Goal: Task Accomplishment & Management: Use online tool/utility

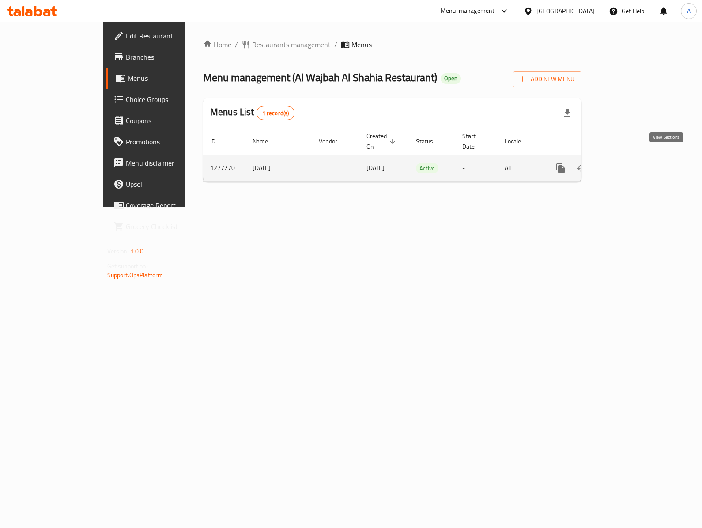
click at [635, 161] on link "enhanced table" at bounding box center [624, 168] width 21 height 21
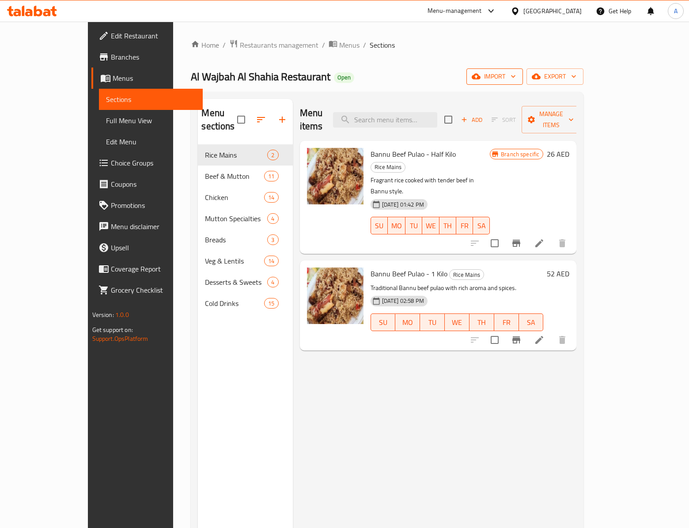
click at [516, 72] on span "import" at bounding box center [494, 76] width 42 height 11
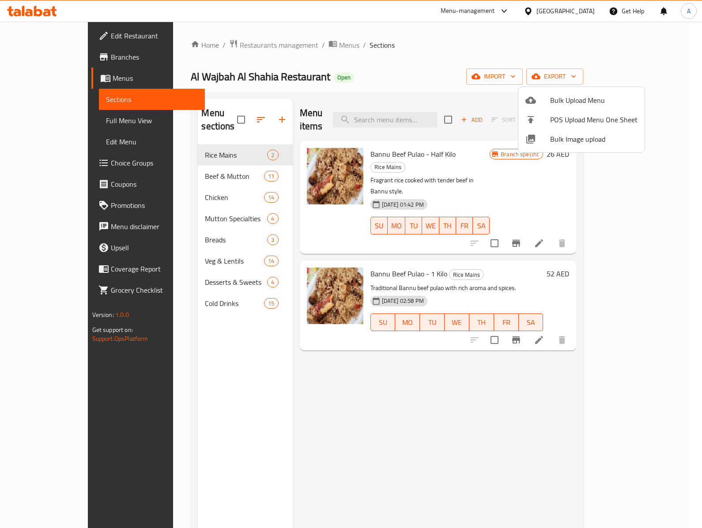
click at [575, 147] on li "Bulk Image upload" at bounding box center [581, 138] width 126 height 19
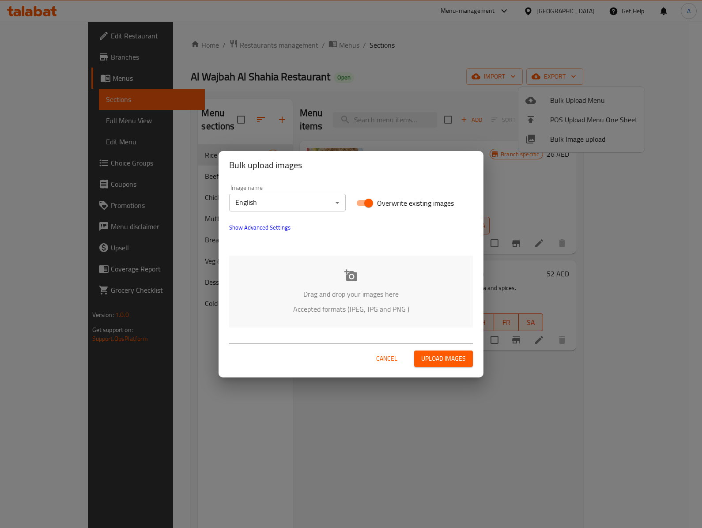
click at [374, 276] on div "Drag and drop your images here Accepted formats (JPEG, JPG and PNG )" at bounding box center [351, 292] width 244 height 72
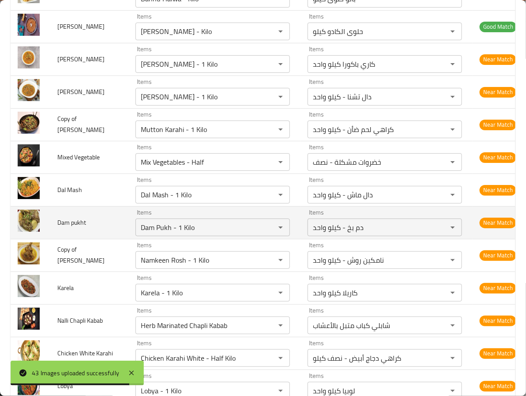
scroll to position [971, 0]
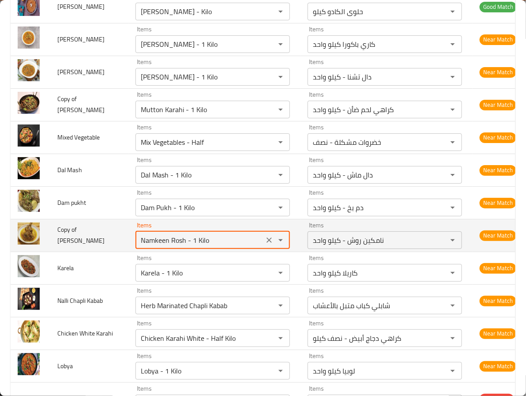
click at [138, 246] on Rosh "Namkeen Rosh - 1 Kilo" at bounding box center [199, 240] width 123 height 12
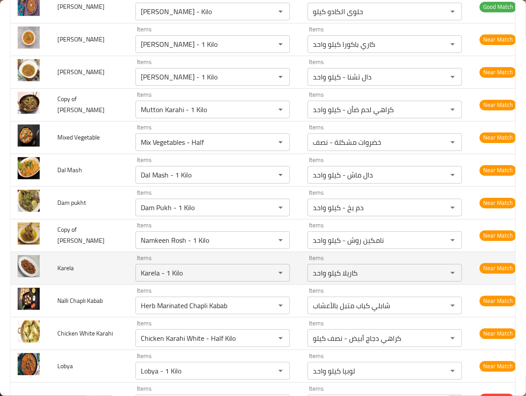
scroll to position [1037, 0]
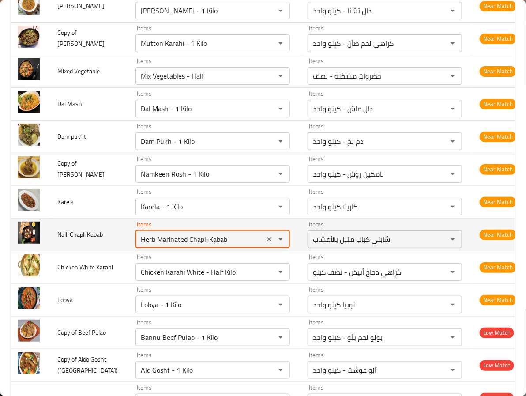
drag, startPoint x: 191, startPoint y: 247, endPoint x: 27, endPoint y: 231, distance: 165.0
click at [27, 231] on tr "Nalli Chapli Kabab Items Herb Marinated Chapli Kabab Items Items شابلي كباب متب…" at bounding box center [267, 234] width 513 height 33
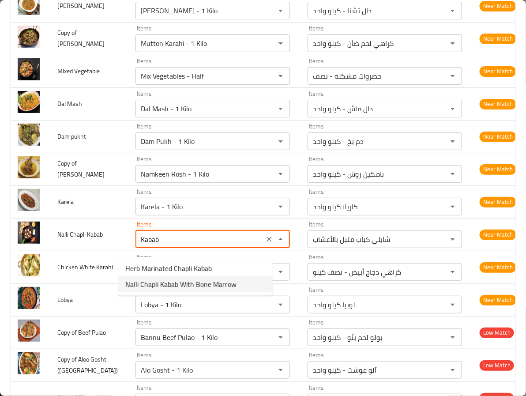
click at [242, 281] on Kabab-option-1 "Nalli Chapli Kabab With Bone Marrow" at bounding box center [195, 284] width 154 height 16
type Kabab "Nalli Chapli Kabab With Bone Marrow"
type Kabab-ar "نالي شابلي كباب مع نخاع العظم"
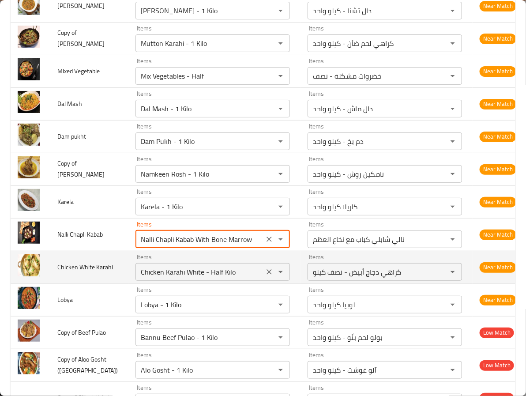
type Kabab "Nalli Chapli Kabab With Bone Marrow"
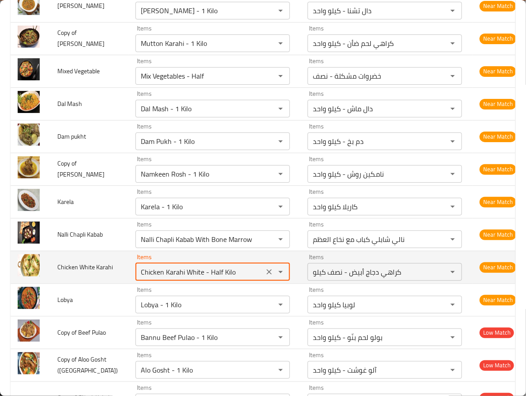
drag, startPoint x: 187, startPoint y: 279, endPoint x: 245, endPoint y: 285, distance: 58.5
click at [245, 281] on div "Chicken Karahi White - Half Kilo Items" at bounding box center [213, 272] width 154 height 18
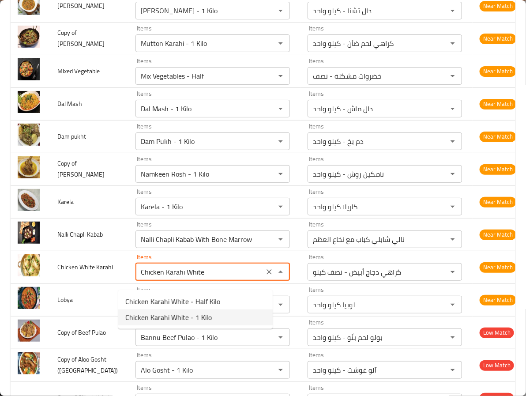
click at [194, 317] on span "Chicken Karahi White - 1 Kilo" at bounding box center [168, 317] width 87 height 11
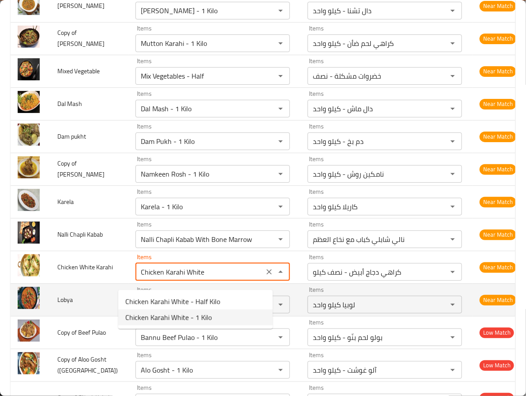
type Karahi "Chicken Karahi White - 1 Kilo"
type Karahi-ar "كراهي دجاج أبيض - كيلو واحد"
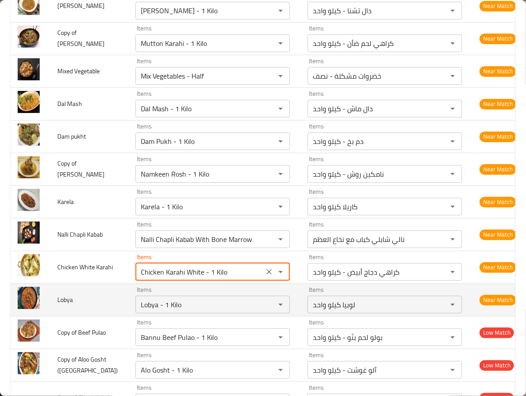
type Karahi "Chicken Karahi White - 1 Kilo"
click at [99, 301] on td "Lobya" at bounding box center [89, 299] width 78 height 33
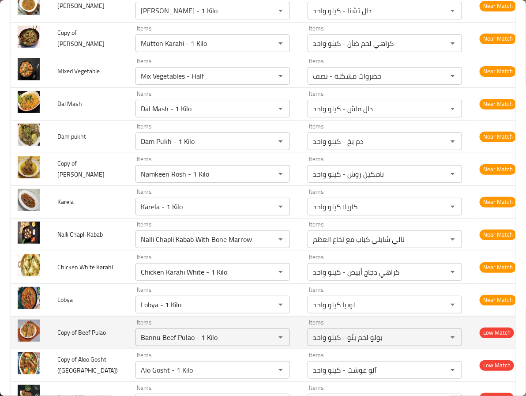
scroll to position [1103, 0]
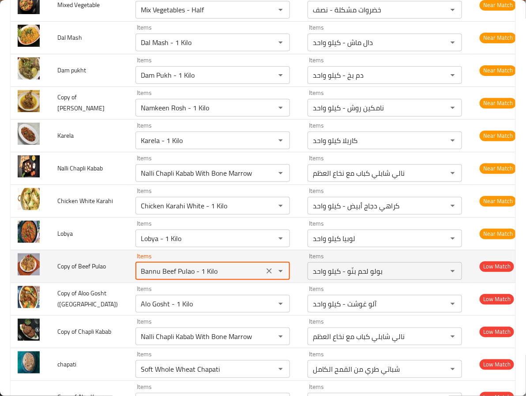
drag, startPoint x: 175, startPoint y: 279, endPoint x: 232, endPoint y: 285, distance: 56.8
click at [232, 277] on Pulao "Bannu Beef Pulao - 1 Kilo" at bounding box center [199, 271] width 123 height 12
drag, startPoint x: 145, startPoint y: 279, endPoint x: 26, endPoint y: 279, distance: 118.3
click at [26, 279] on tr "Copy of Beef Pulao Items Bannu Beef Pulao Items Items بولو لحم بنّو - كيلو واحد…" at bounding box center [267, 266] width 513 height 33
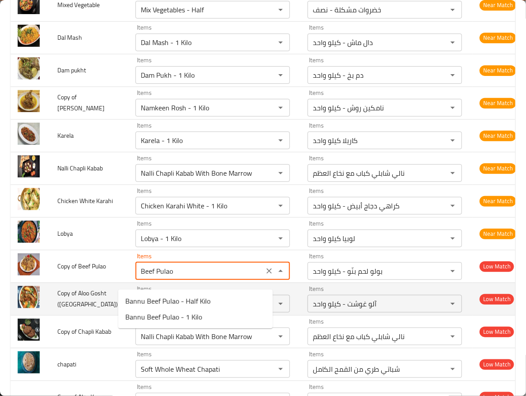
type Pulao "Bannu Beef Pulao - 1 Kilo"
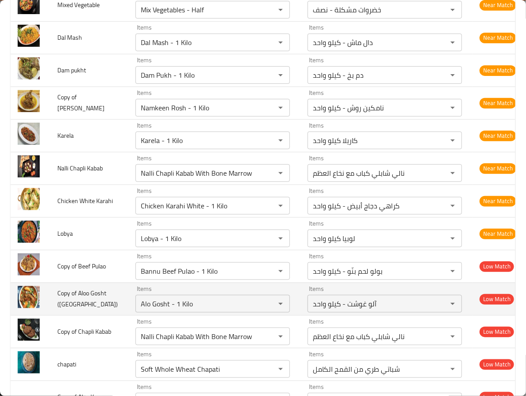
click at [94, 309] on span "Copy of Aloo Gosht ([GEOGRAPHIC_DATA])" at bounding box center [87, 298] width 60 height 23
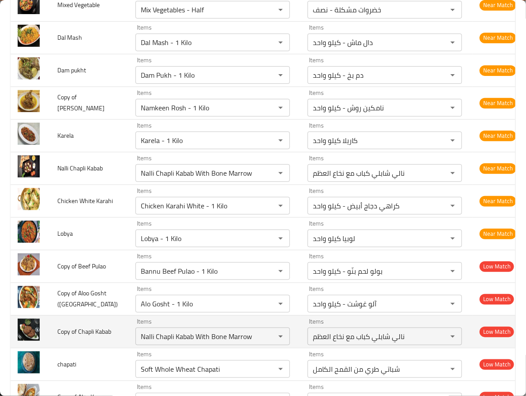
scroll to position [1170, 0]
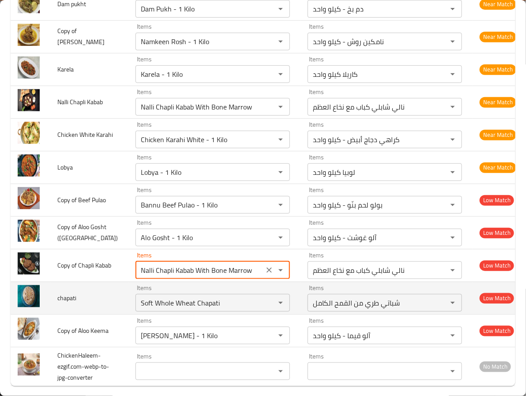
drag, startPoint x: 157, startPoint y: 279, endPoint x: 275, endPoint y: 290, distance: 118.4
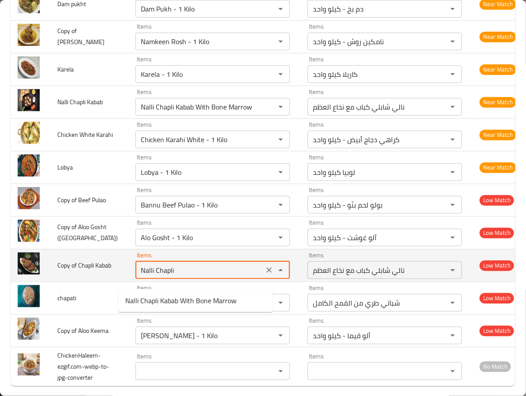
drag, startPoint x: 138, startPoint y: 279, endPoint x: 90, endPoint y: 278, distance: 47.7
click at [90, 278] on tr "Copy of Chapli Kabab Items Nalli Chapli Items Items نالي شابلي كباب مع نخاع الع…" at bounding box center [267, 265] width 513 height 33
type Kabab "Chapli"
click at [265, 275] on icon "Clear" at bounding box center [269, 270] width 9 height 9
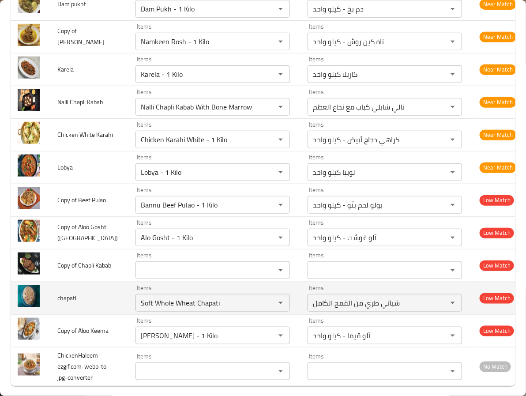
click at [75, 300] on span "chapati" at bounding box center [66, 297] width 19 height 11
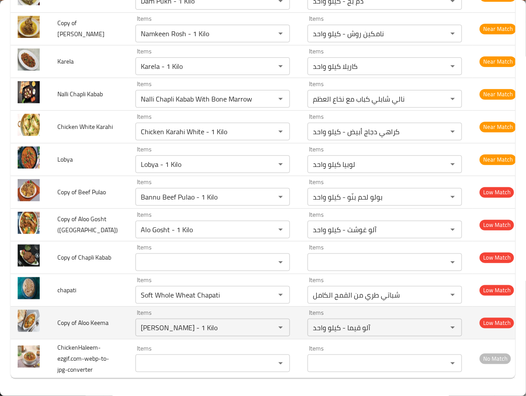
click at [89, 317] on span "Copy of Aloo Keema" at bounding box center [82, 322] width 51 height 11
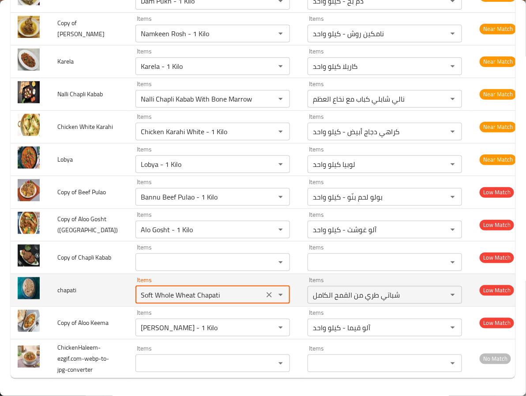
drag, startPoint x: 179, startPoint y: 285, endPoint x: 56, endPoint y: 286, distance: 122.7
click at [56, 286] on tr "chapati Items Soft Whole Wheat Chapati Items Items شباتي طري من القمح الكامل It…" at bounding box center [267, 290] width 513 height 33
type input "Soft Whole Wheat Chapati"
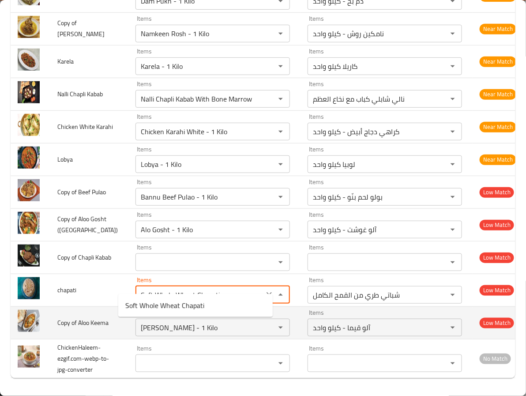
drag, startPoint x: 93, startPoint y: 290, endPoint x: 94, endPoint y: 294, distance: 4.5
click at [94, 293] on td "chapati" at bounding box center [89, 290] width 78 height 33
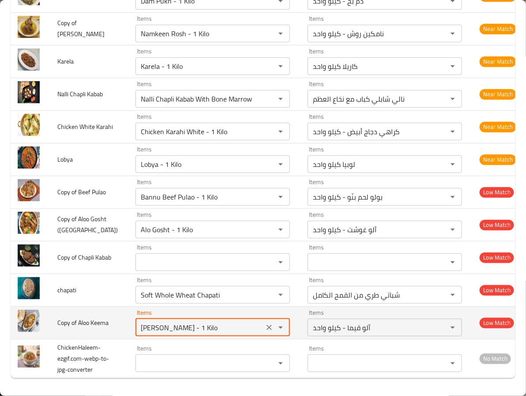
drag, startPoint x: 154, startPoint y: 316, endPoint x: 116, endPoint y: 312, distance: 38.6
click at [128, 312] on td "Items Alo Qeema - 1 Kilo Items" at bounding box center [214, 322] width 172 height 33
paste Keema "Namkeen Rosh - 1 Kilo"
type Keema "[PERSON_NAME] - 1 Kilo"
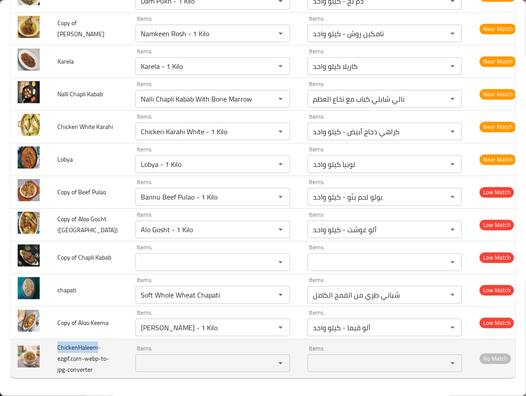
drag, startPoint x: 96, startPoint y: 338, endPoint x: 57, endPoint y: 335, distance: 38.5
click at [57, 342] on span "ChickenHaleem-ezgif.com-webp-to-jpg-converter" at bounding box center [83, 359] width 52 height 34
click at [138, 363] on input "Items" at bounding box center [199, 363] width 123 height 12
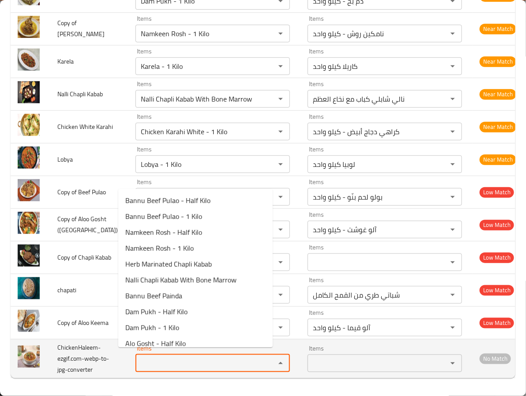
paste input "ChickenHaleem"
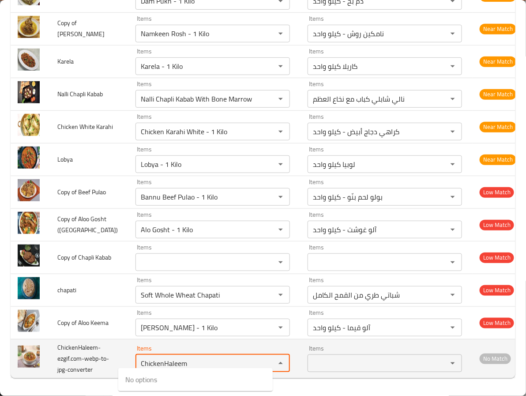
click at [146, 360] on input "ChickenHaleem" at bounding box center [199, 363] width 123 height 12
drag, startPoint x: 146, startPoint y: 360, endPoint x: 57, endPoint y: 346, distance: 89.5
click at [57, 346] on tr "ChickenHaleem-ezgif.com-webp-to-jpg-converter Items Chicken Haleem Items Items …" at bounding box center [267, 358] width 513 height 39
click at [138, 358] on input "Haleem" at bounding box center [199, 363] width 123 height 12
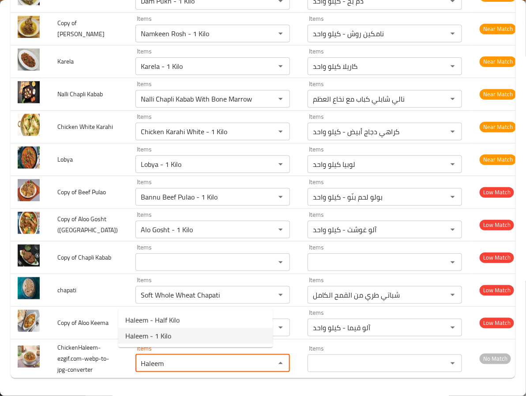
click at [183, 330] on li "Haleem - 1 Kilo" at bounding box center [195, 336] width 154 height 16
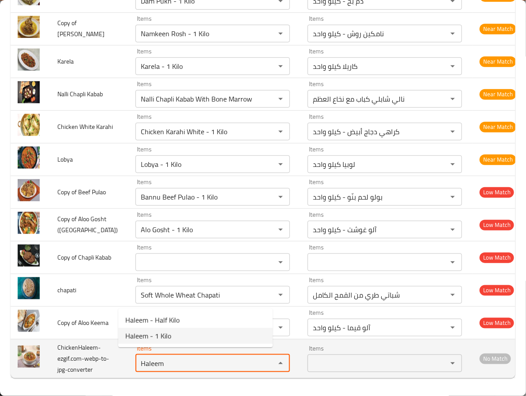
type input "Haleem - 1 Kilo"
type input "حليم - كيلو واحد"
click at [154, 357] on input "Haleem - 1 Kilo" at bounding box center [199, 363] width 123 height 12
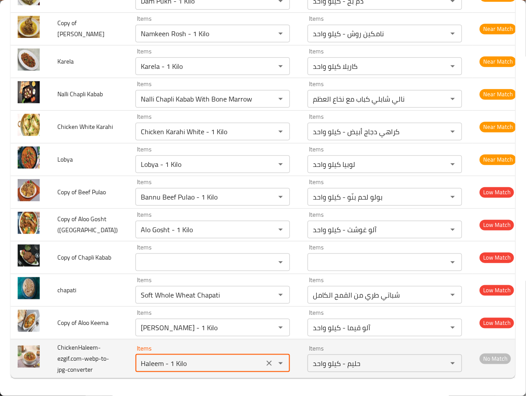
type input "Haleem - 1 Kilo"
click at [105, 361] on td "ChickenHaleem-ezgif.com-webp-to-jpg-converter" at bounding box center [89, 358] width 78 height 39
click at [105, 342] on td "ChickenHaleem-ezgif.com-webp-to-jpg-converter" at bounding box center [89, 358] width 78 height 39
click at [105, 339] on td "ChickenHaleem-ezgif.com-webp-to-jpg-converter" at bounding box center [89, 358] width 78 height 39
click at [99, 351] on td "ChickenHaleem-ezgif.com-webp-to-jpg-converter" at bounding box center [89, 358] width 78 height 39
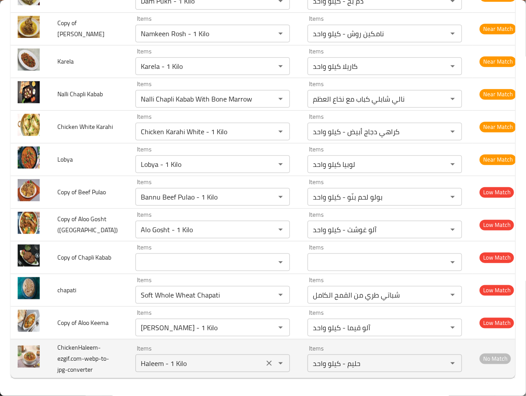
click at [245, 345] on div "Items Haleem - 1 Kilo Items" at bounding box center [213, 358] width 154 height 27
click at [275, 342] on td "Items Haleem - 1 Kilo Items" at bounding box center [214, 358] width 172 height 39
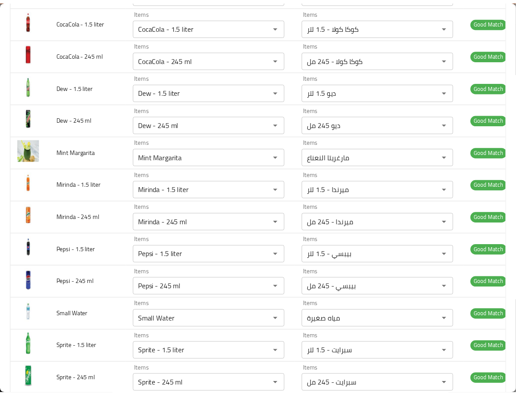
scroll to position [0, 0]
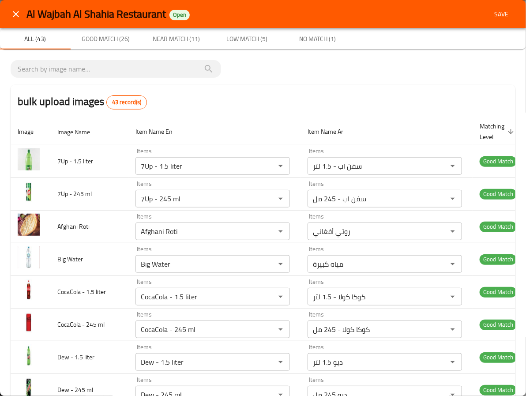
click at [487, 9] on button "Save" at bounding box center [501, 14] width 28 height 16
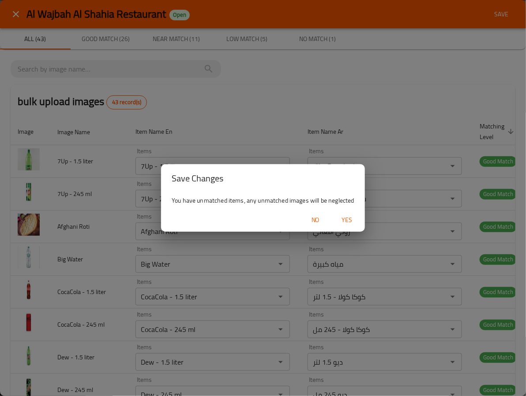
click at [347, 220] on span "Yes" at bounding box center [347, 220] width 21 height 11
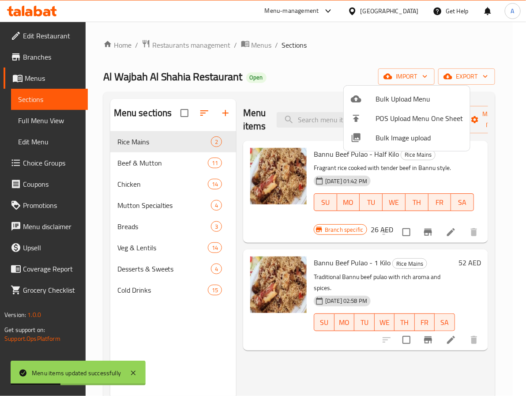
click at [158, 285] on div at bounding box center [263, 198] width 526 height 396
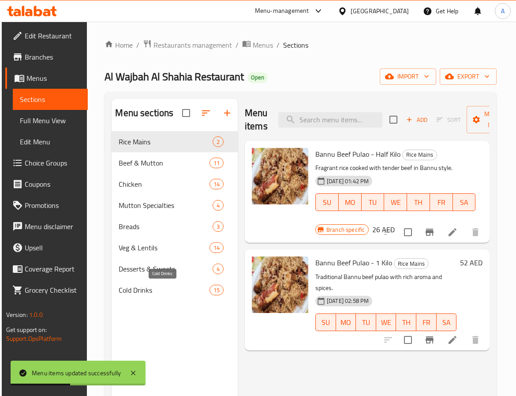
click at [158, 285] on span "Cold Drinks" at bounding box center [164, 290] width 90 height 11
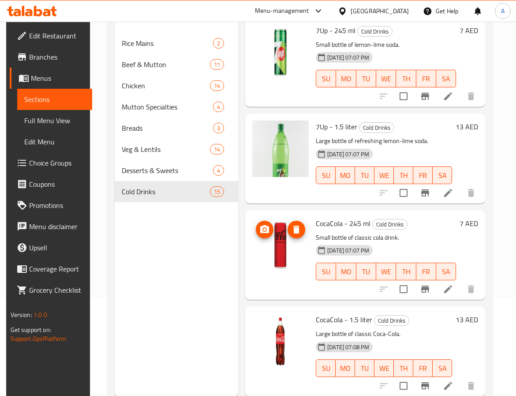
scroll to position [124, 0]
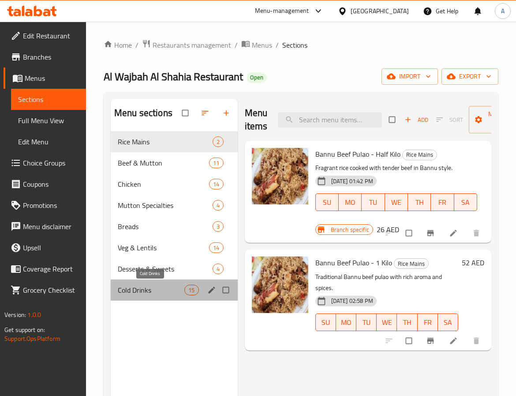
click at [161, 286] on span "Cold Drinks" at bounding box center [151, 290] width 67 height 11
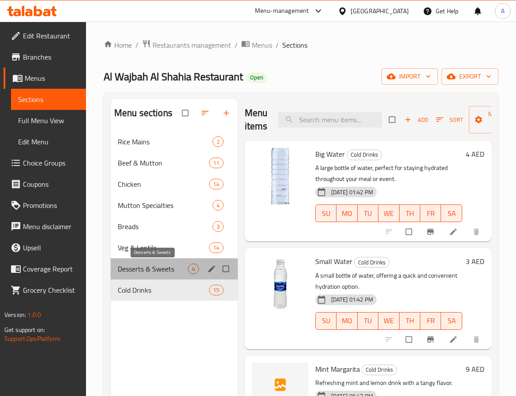
click at [163, 271] on span "Desserts & Sweets" at bounding box center [153, 269] width 70 height 11
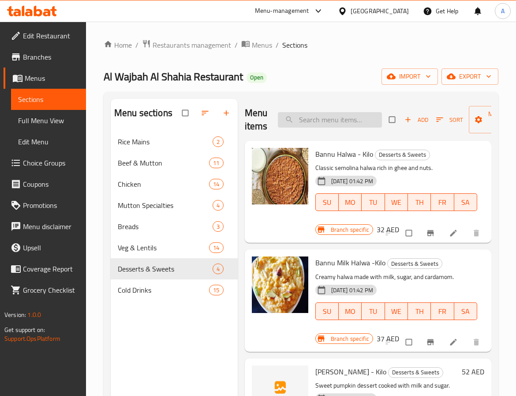
click at [318, 115] on input "search" at bounding box center [330, 119] width 104 height 15
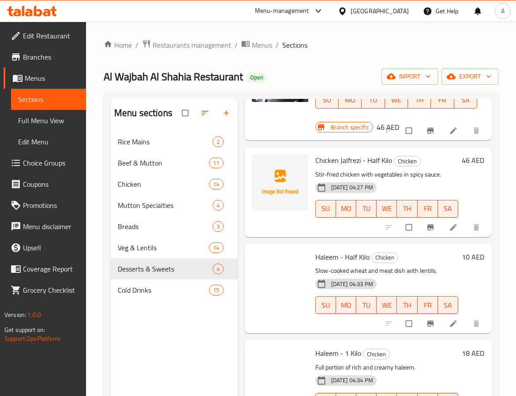
scroll to position [743, 0]
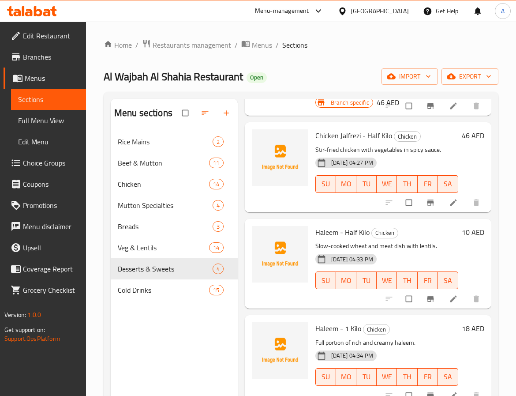
type input "hal"
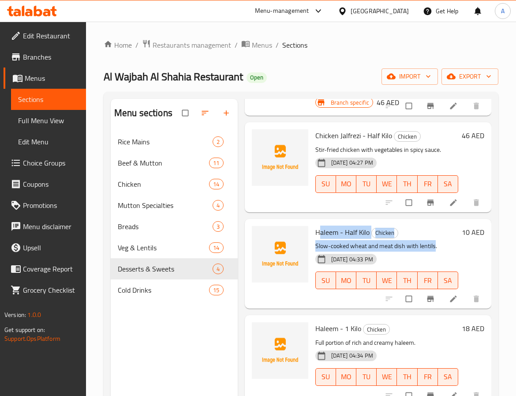
drag, startPoint x: 433, startPoint y: 248, endPoint x: 320, endPoint y: 236, distance: 113.6
click at [320, 236] on div "Haleem - Half Kilo Chicken Slow-cooked wheat and meat dish with lentils. 06-10-…" at bounding box center [387, 263] width 150 height 83
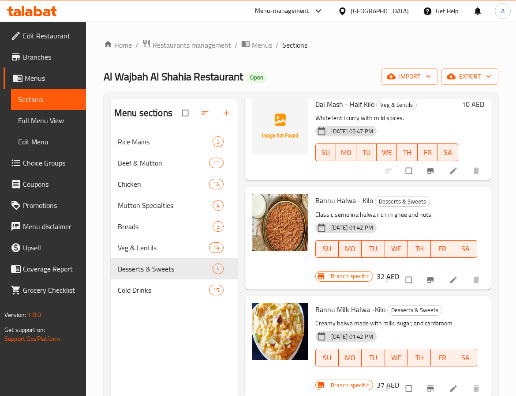
scroll to position [2191, 0]
click at [150, 290] on span "Cold Drinks" at bounding box center [151, 290] width 67 height 11
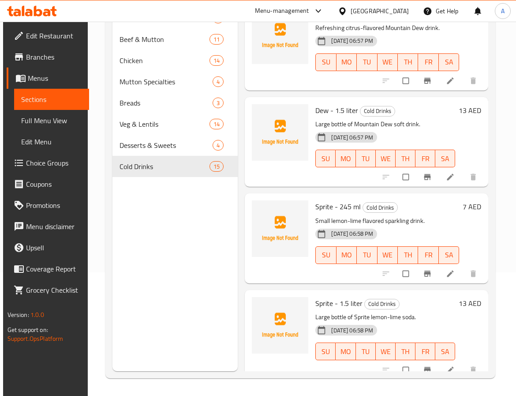
scroll to position [256, 0]
